Goal: Information Seeking & Learning: Learn about a topic

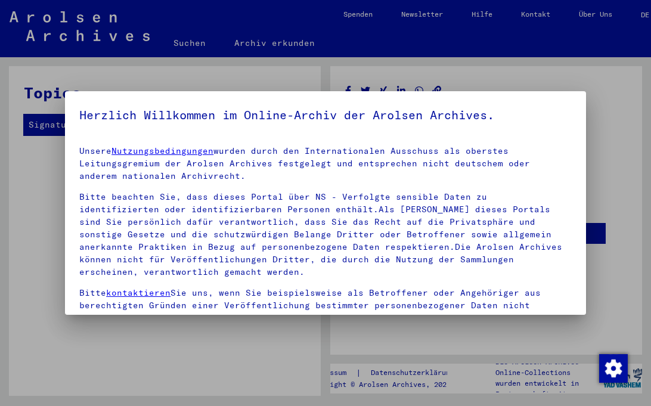
scroll to position [99, 0]
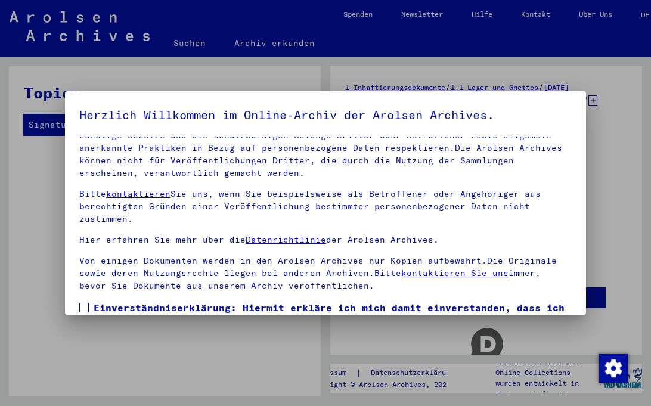
click at [82, 306] on span at bounding box center [84, 308] width 10 height 10
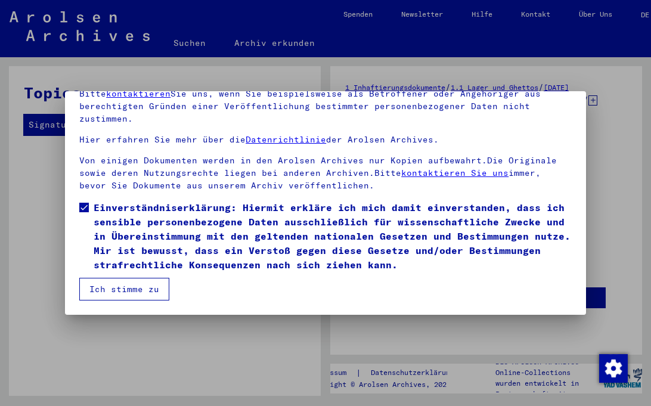
click at [141, 289] on button "Ich stimme zu" at bounding box center [124, 289] width 90 height 23
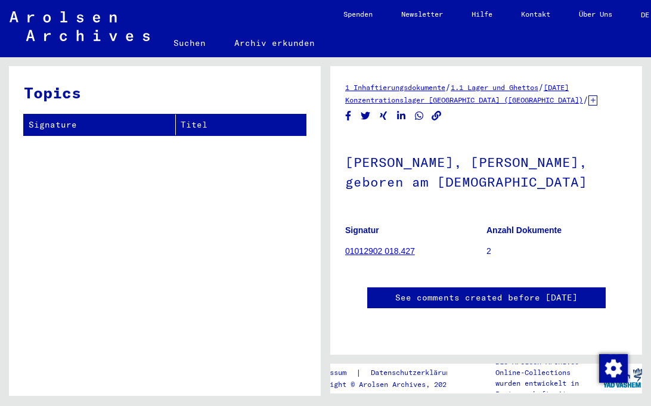
click at [445, 91] on link "1 Inhaftierungsdokumente" at bounding box center [395, 87] width 100 height 9
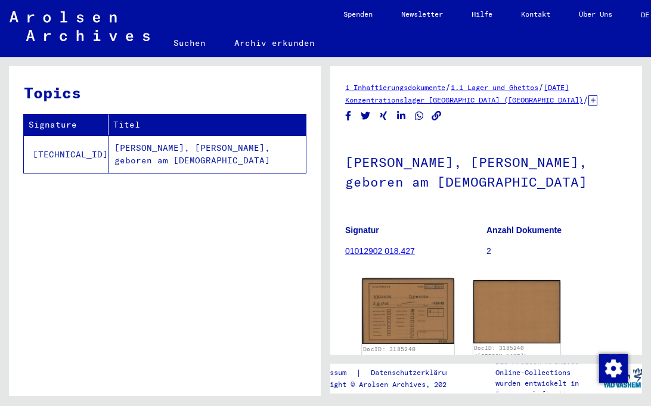
scroll to position [100, 0]
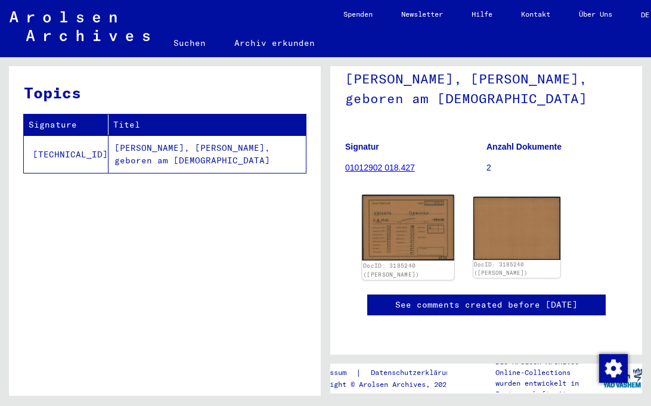
click at [417, 215] on img at bounding box center [408, 228] width 92 height 66
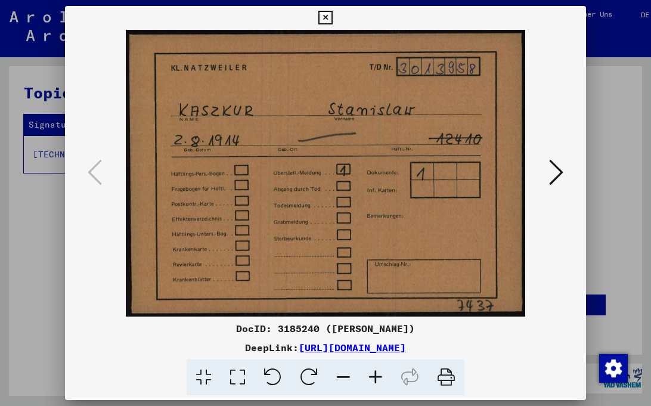
click at [559, 178] on icon at bounding box center [556, 172] width 14 height 29
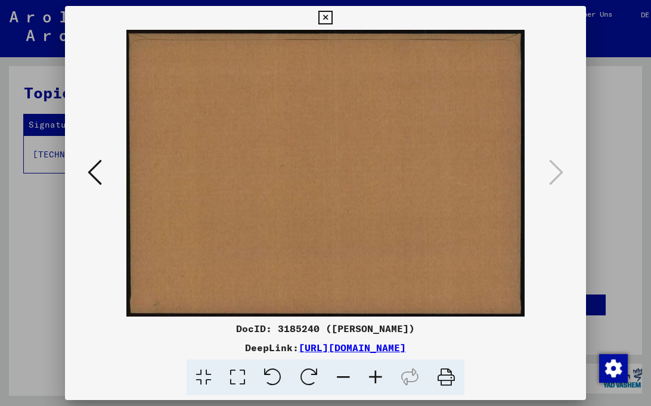
click at [94, 178] on icon at bounding box center [95, 172] width 14 height 29
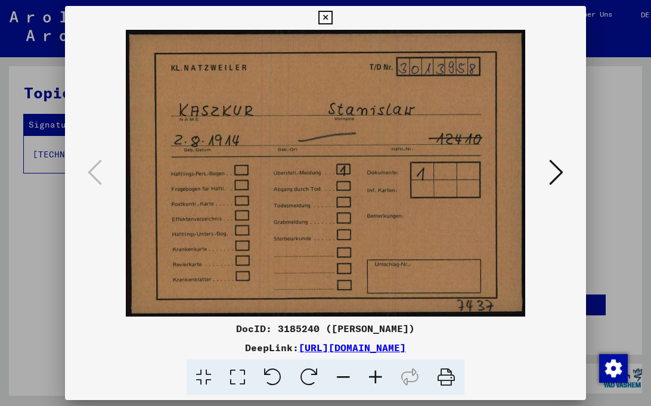
click at [332, 17] on icon at bounding box center [325, 18] width 14 height 14
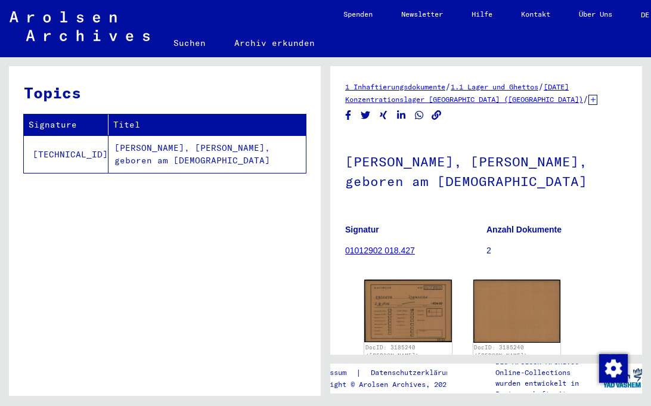
scroll to position [0, 0]
click at [508, 86] on link "1.1 Lager und Ghettos" at bounding box center [495, 87] width 88 height 9
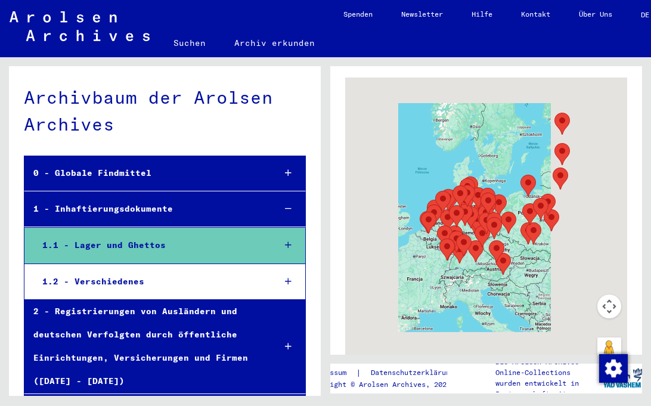
scroll to position [386, 0]
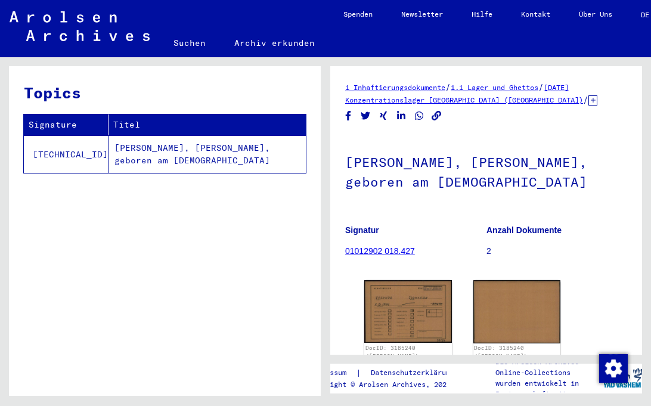
click at [502, 100] on link "[DATE] Konzentrationslager [GEOGRAPHIC_DATA] ([GEOGRAPHIC_DATA])" at bounding box center [464, 93] width 238 height 21
